Goal: Complete application form

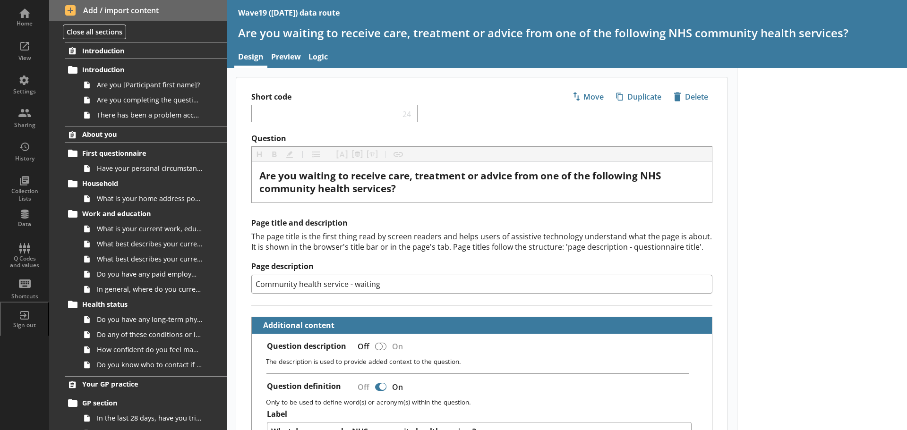
scroll to position [803, 0]
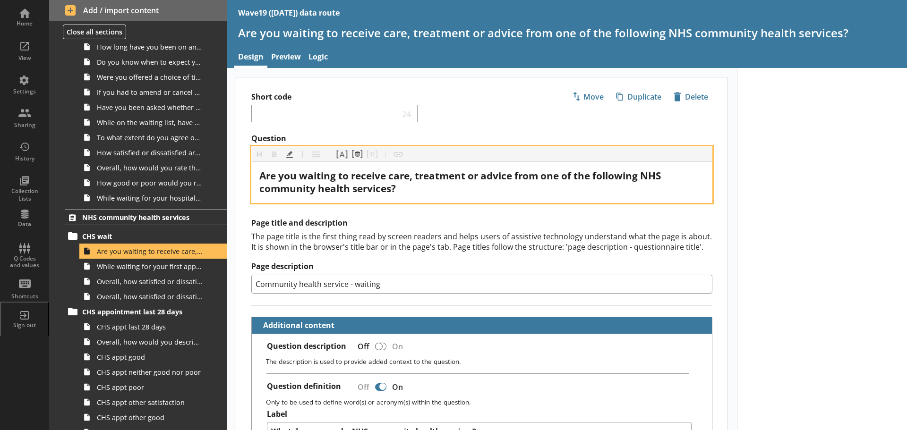
click at [565, 175] on span "Are you waiting to receive care, treatment or advice from one of the following …" at bounding box center [461, 182] width 404 height 26
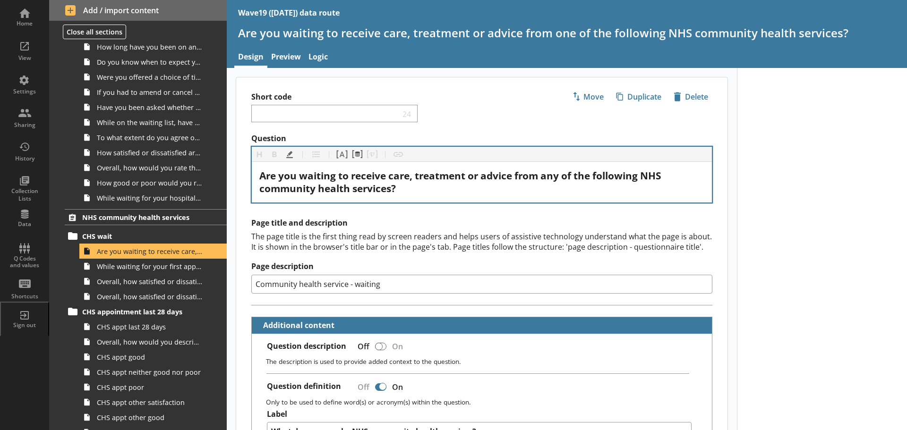
click at [479, 197] on div "Are you waiting to receive care, treatment or advice from any of the following …" at bounding box center [482, 182] width 460 height 41
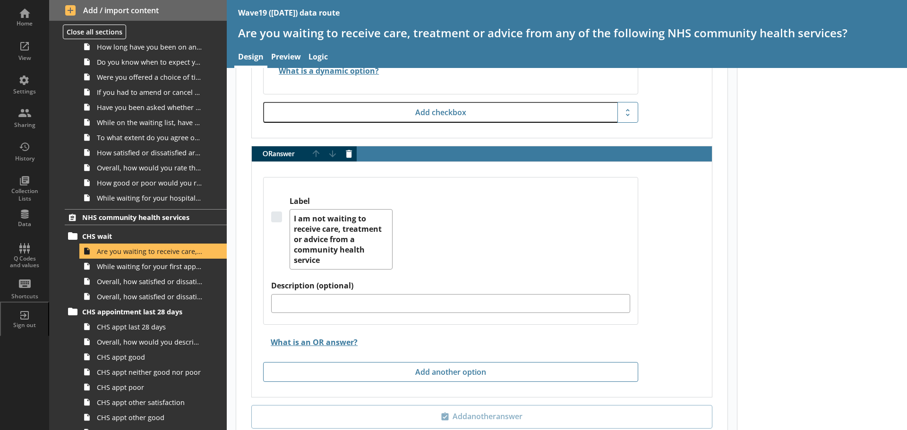
scroll to position [2927, 0]
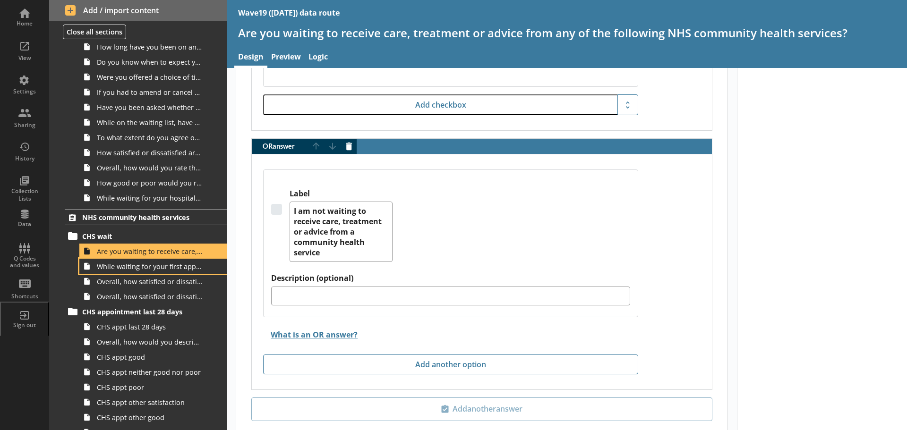
drag, startPoint x: 150, startPoint y: 271, endPoint x: 224, endPoint y: 266, distance: 73.8
click at [150, 271] on link "While waiting for your first appointment to receive care, treatment or advice f…" at bounding box center [152, 266] width 147 height 15
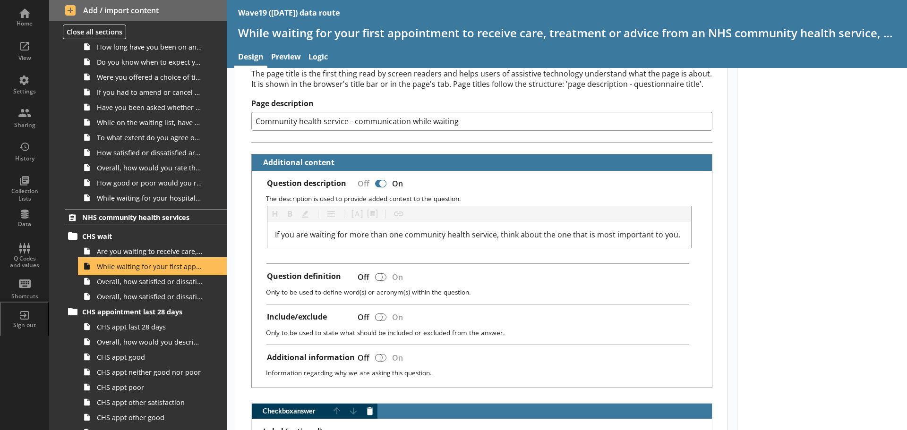
scroll to position [189, 0]
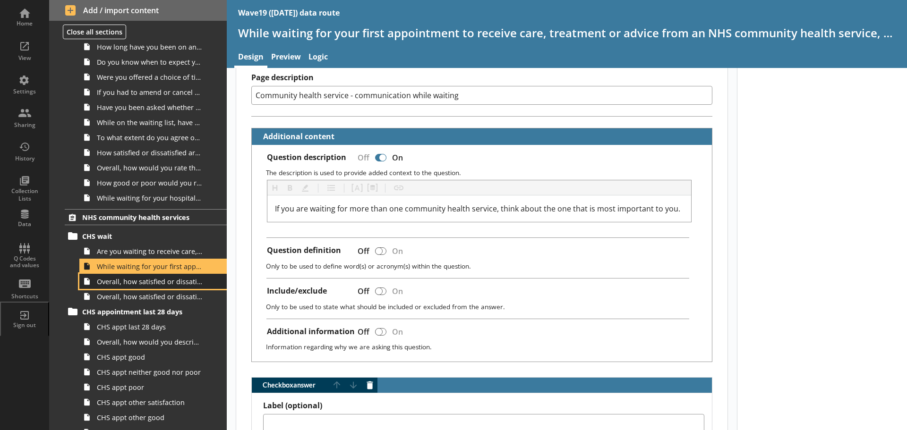
click at [165, 284] on span "Overall, how satisfied or dissatisfied are you with the communication about you…" at bounding box center [149, 281] width 105 height 9
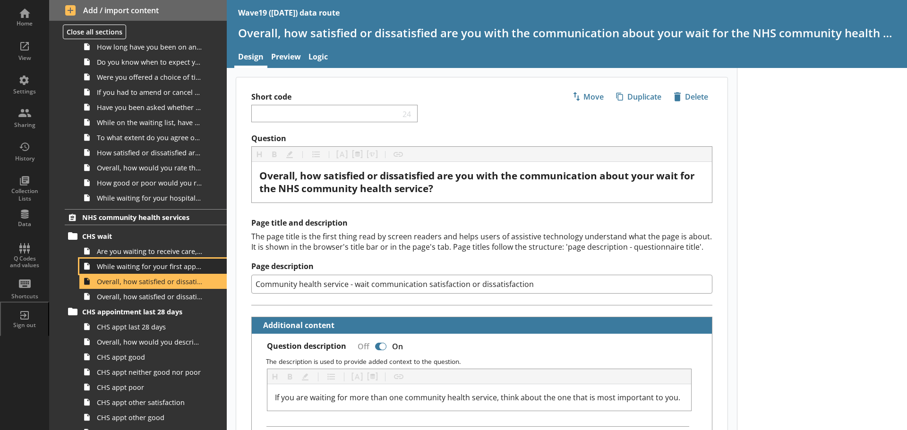
click at [163, 269] on span "While waiting for your first appointment to receive care, treatment or advice f…" at bounding box center [149, 266] width 105 height 9
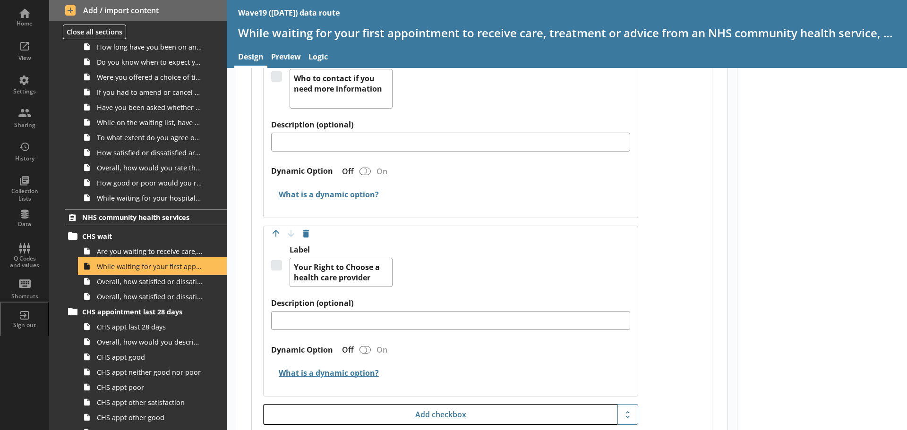
scroll to position [1747, 0]
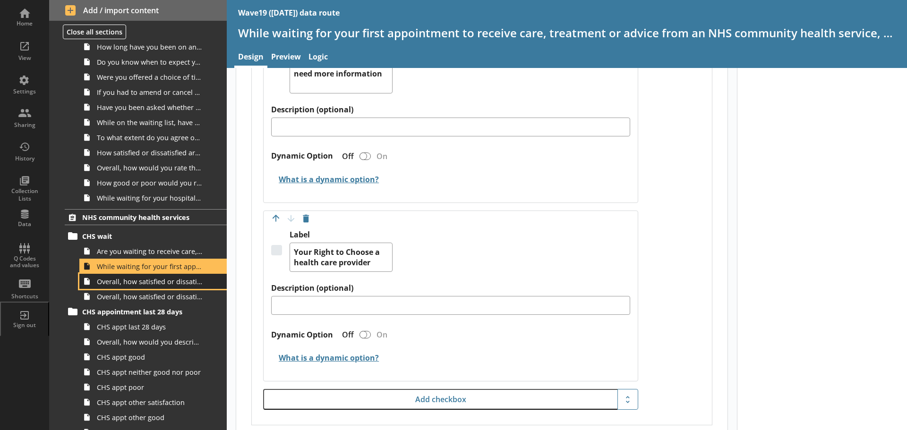
click at [175, 285] on span "Overall, how satisfied or dissatisfied are you with the communication about you…" at bounding box center [149, 281] width 105 height 9
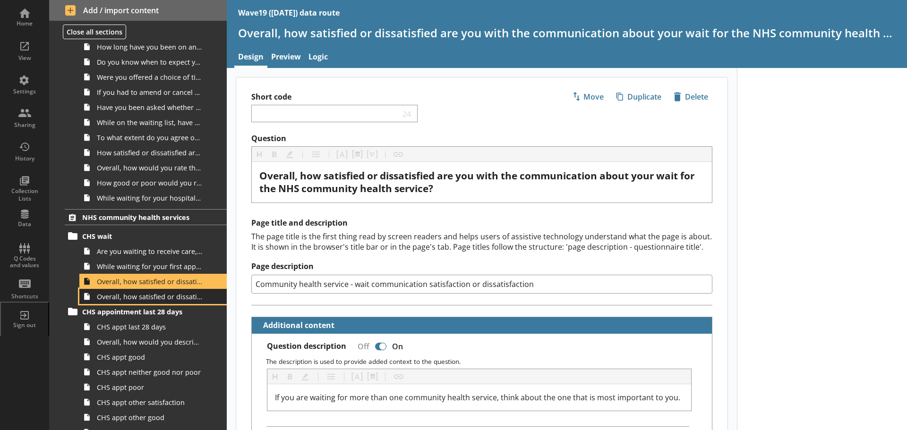
click at [173, 300] on span "Overall, how satisfied or dissatisfied are you with the length of time you have…" at bounding box center [149, 296] width 105 height 9
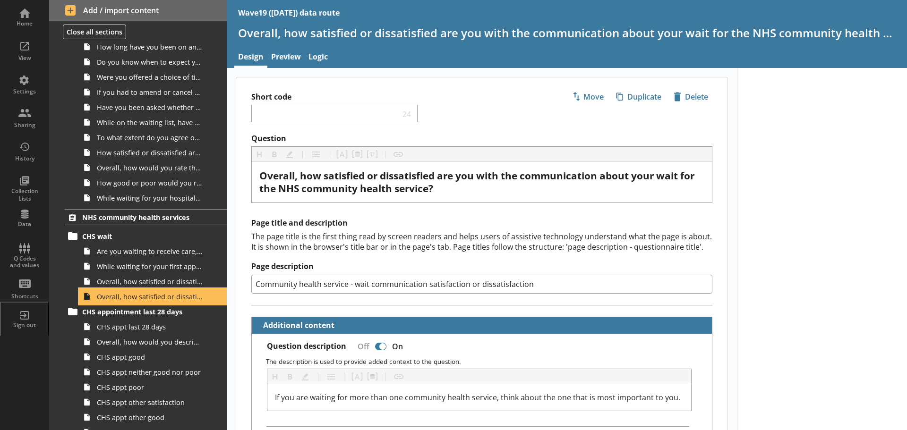
type textarea "x"
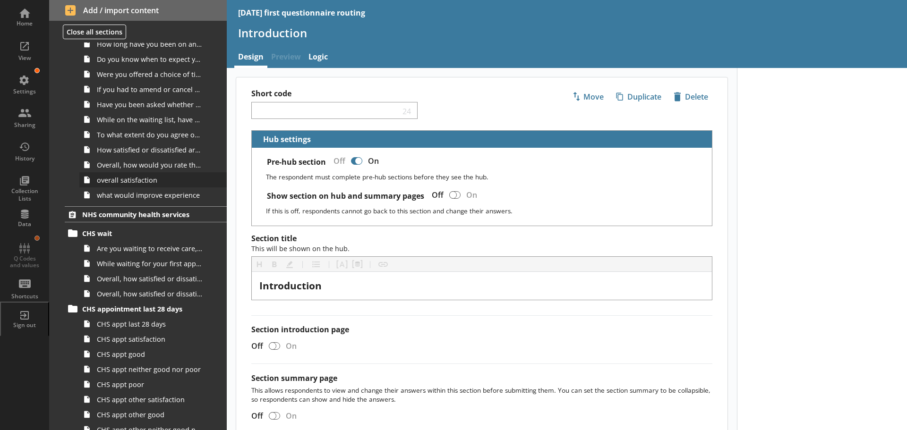
scroll to position [897, 0]
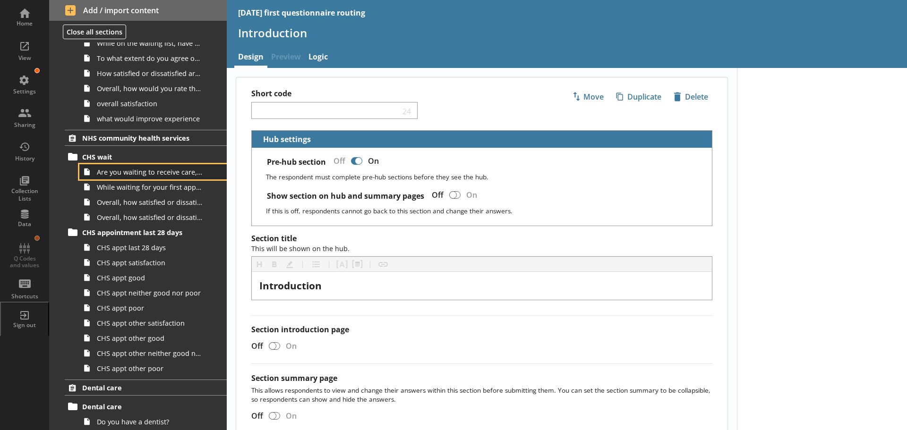
click at [143, 174] on span "Are you waiting to receive care, treatment or advice from one of the following …" at bounding box center [149, 172] width 105 height 9
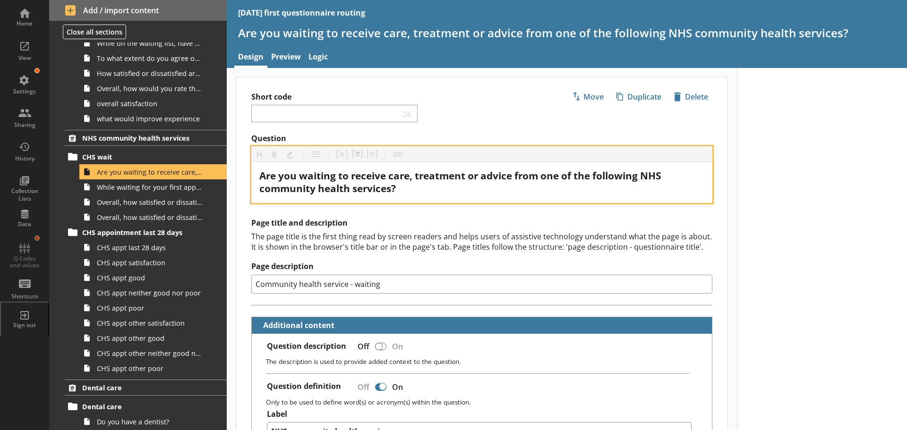
click at [566, 175] on span "Are you waiting to receive care, treatment or advice from one of the following …" at bounding box center [461, 182] width 404 height 26
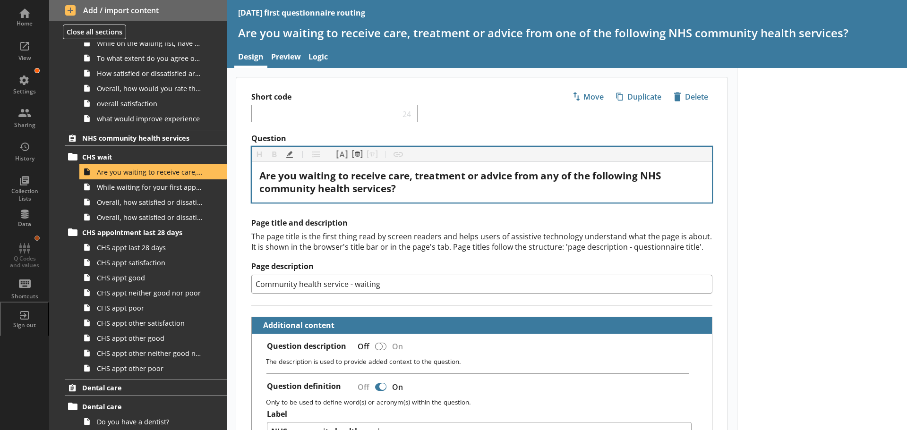
click at [458, 220] on h2 "Page title and description" at bounding box center [481, 223] width 461 height 10
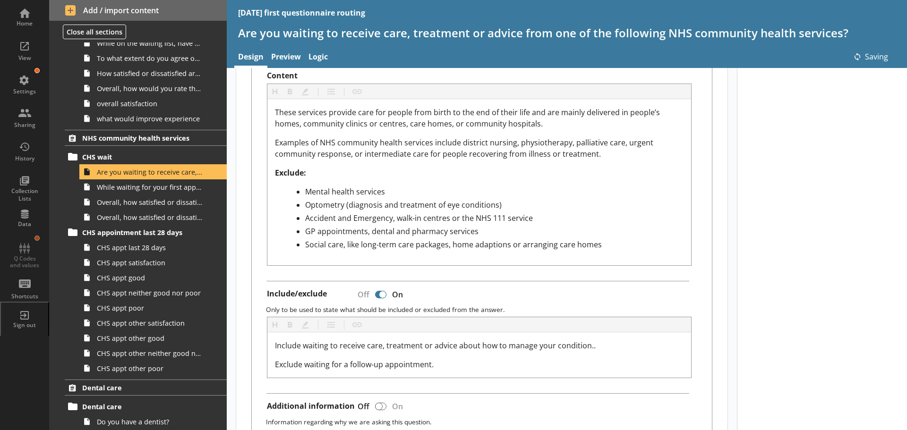
type textarea "x"
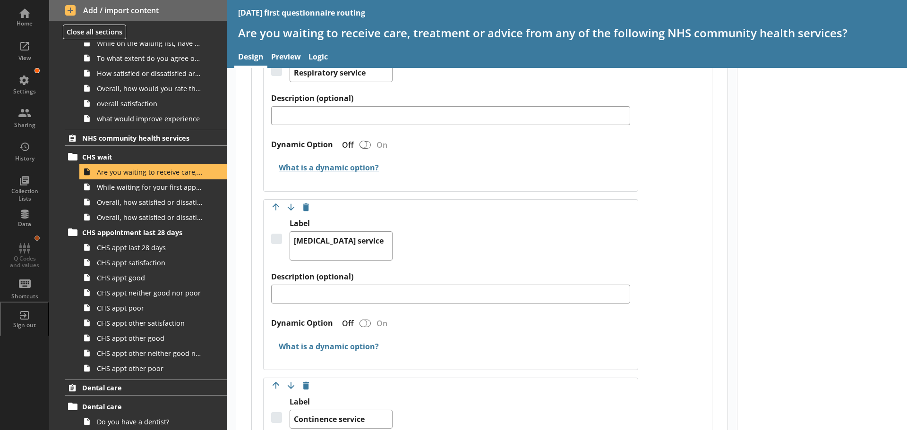
scroll to position [1653, 0]
